Goal: Check status

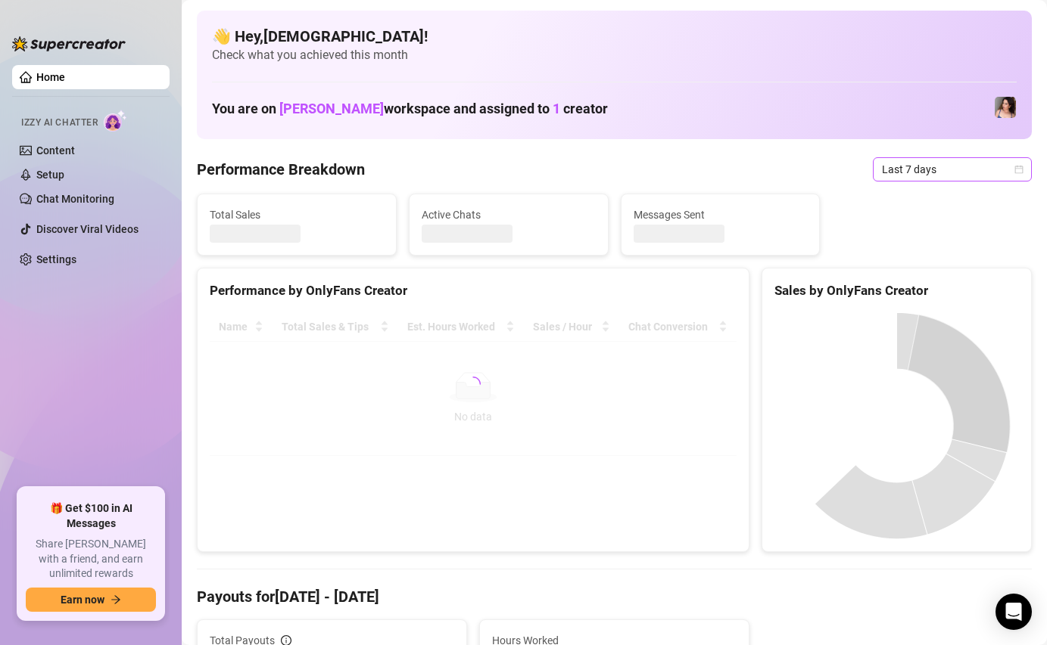
click at [914, 178] on span "Last 7 days" at bounding box center [952, 169] width 141 height 23
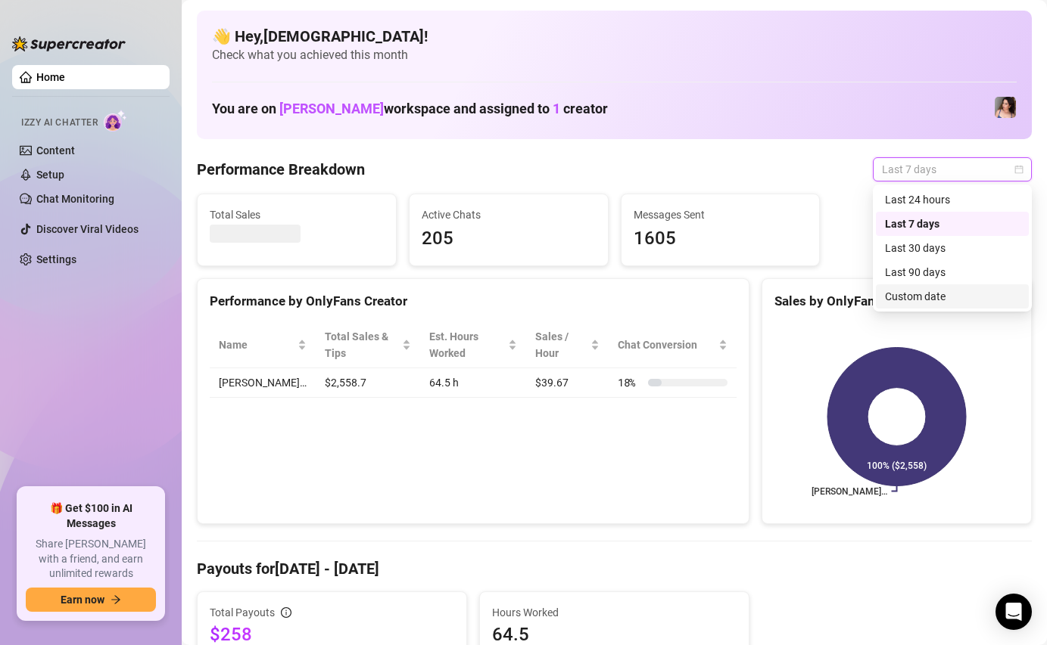
click at [932, 300] on div "Custom date" at bounding box center [952, 296] width 135 height 17
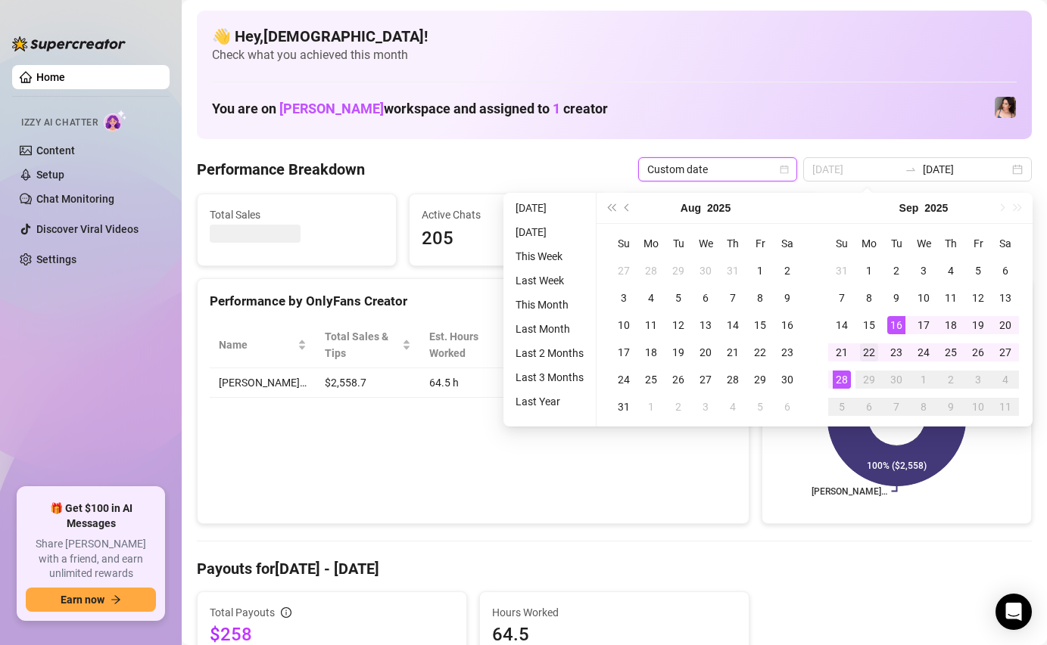
type input "2025-09-22"
click at [876, 350] on div "22" at bounding box center [869, 353] width 18 height 18
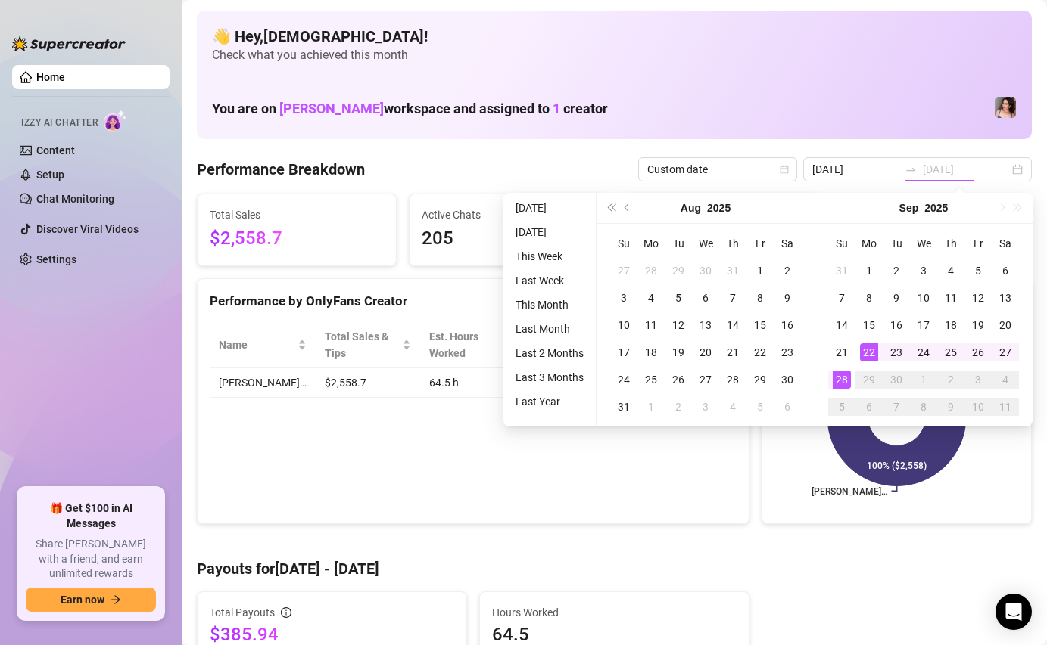
click at [845, 380] on div "28" at bounding box center [841, 380] width 18 height 18
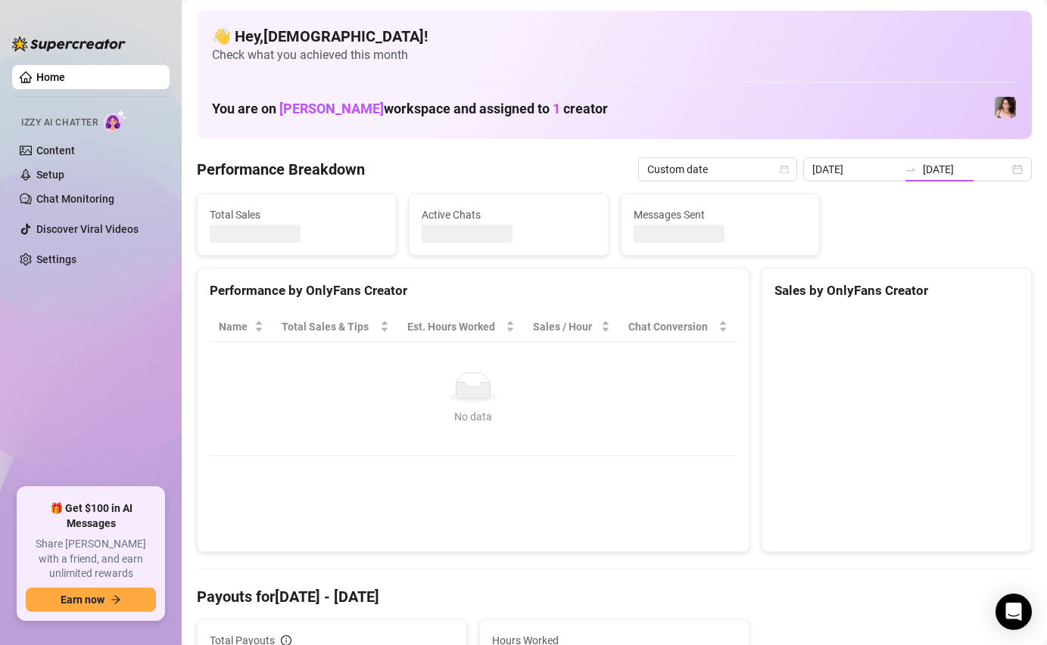
type input "2025-09-22"
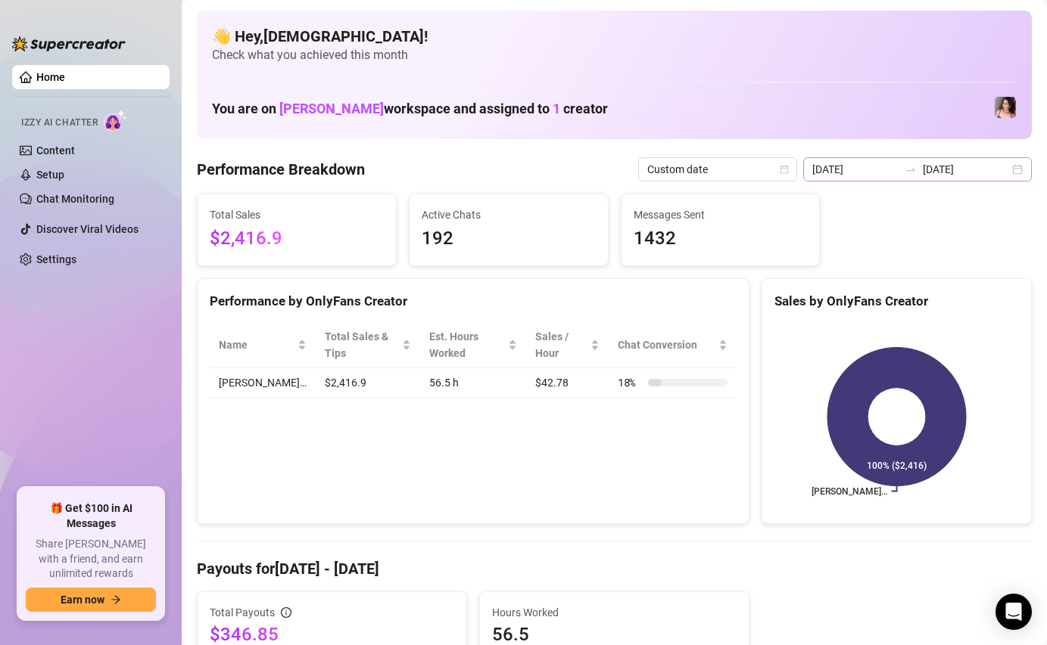
click at [909, 180] on div "2025-09-22 2025-09-28" at bounding box center [917, 169] width 229 height 24
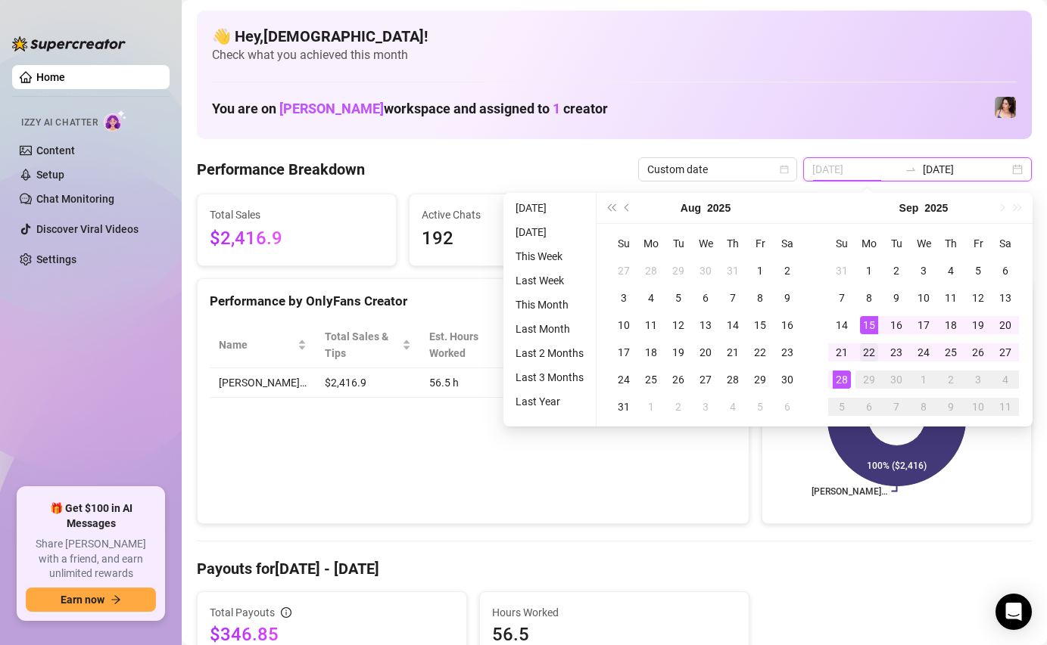
type input "2025-09-22"
click at [861, 350] on div "22" at bounding box center [869, 353] width 18 height 18
click at [845, 378] on div "28" at bounding box center [841, 380] width 18 height 18
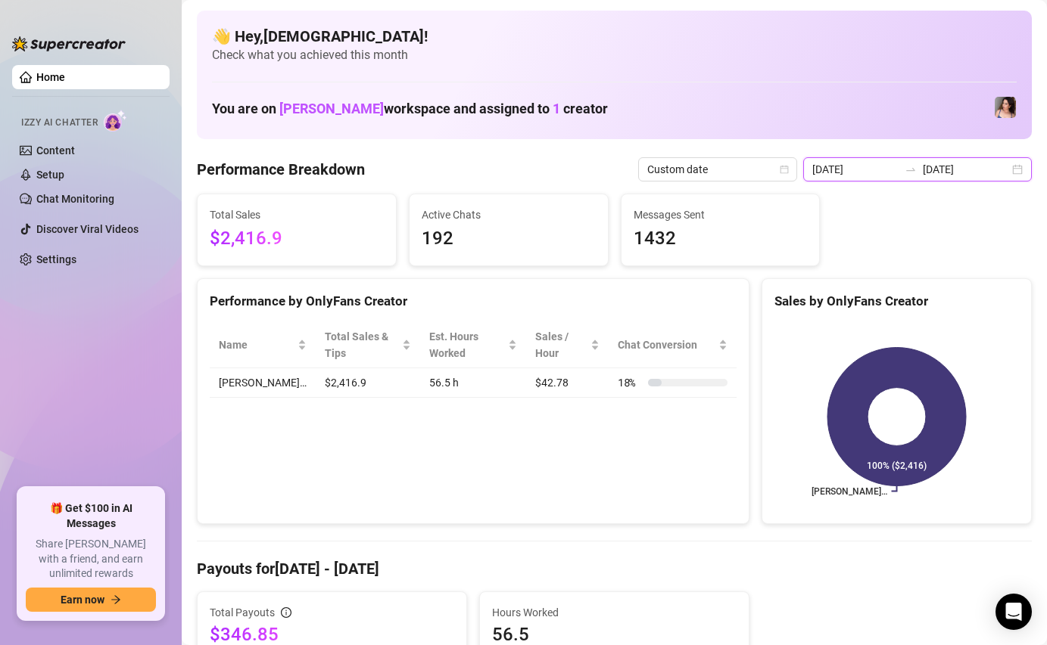
click at [869, 173] on input "2025-09-22" at bounding box center [855, 169] width 86 height 17
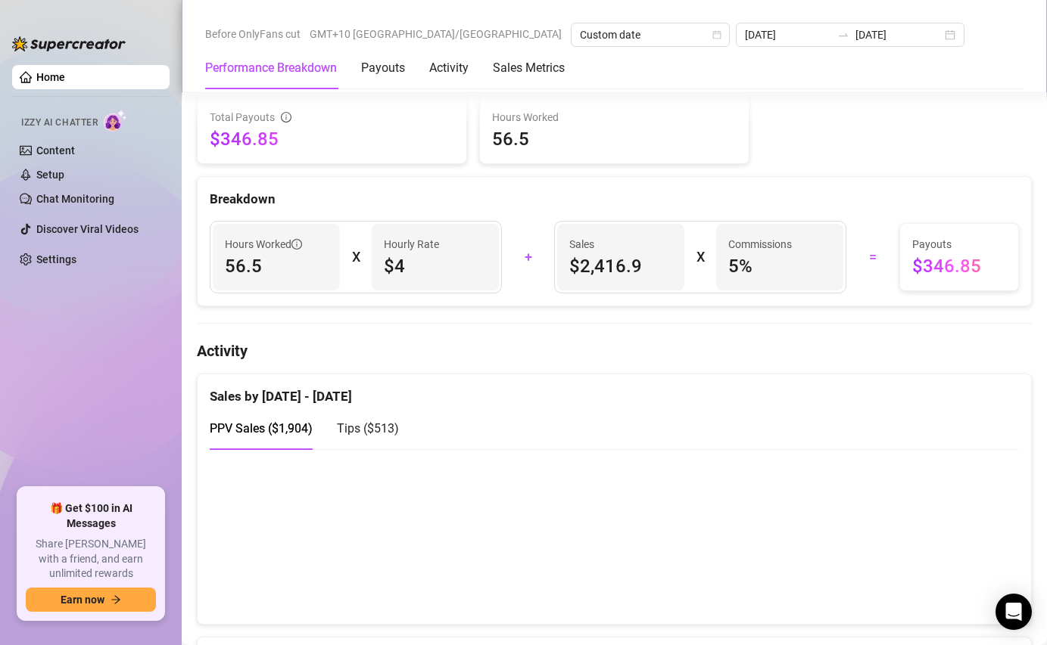
scroll to position [498, 0]
